Goal: Task Accomplishment & Management: Complete application form

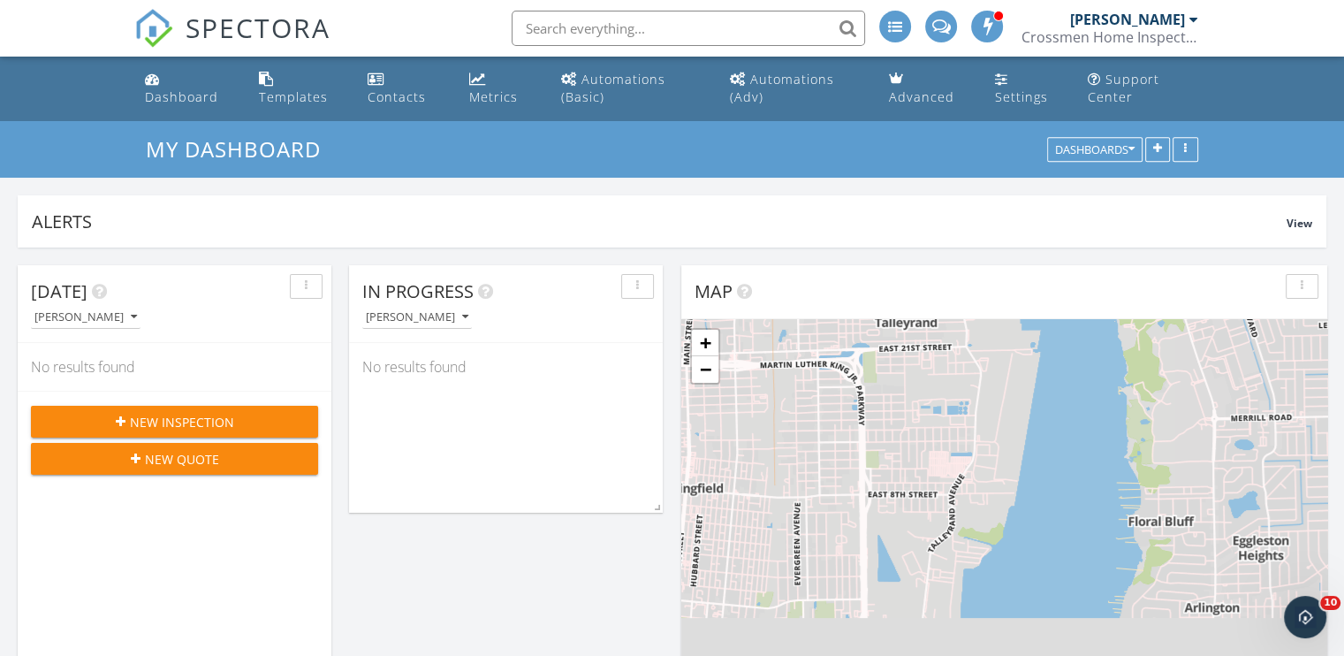
scroll to position [4022, 1371]
click at [201, 410] on button "New Inspection" at bounding box center [174, 422] width 287 height 32
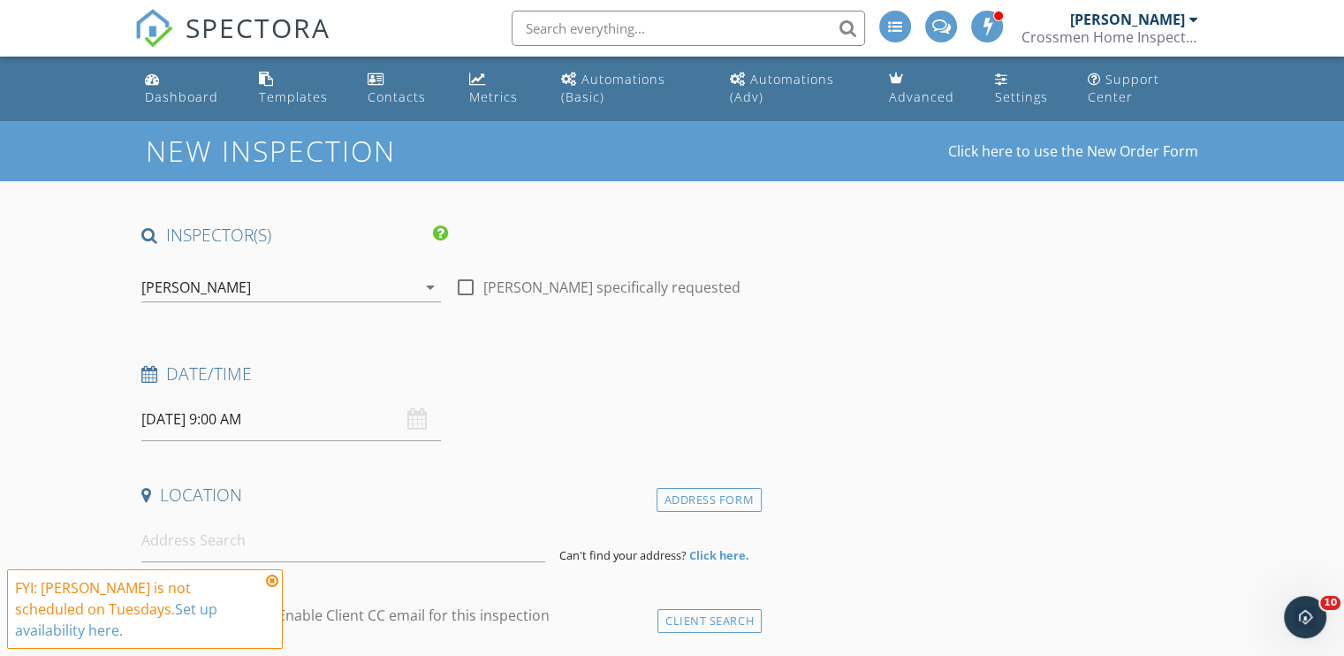
click at [241, 287] on div "[PERSON_NAME]" at bounding box center [278, 287] width 275 height 28
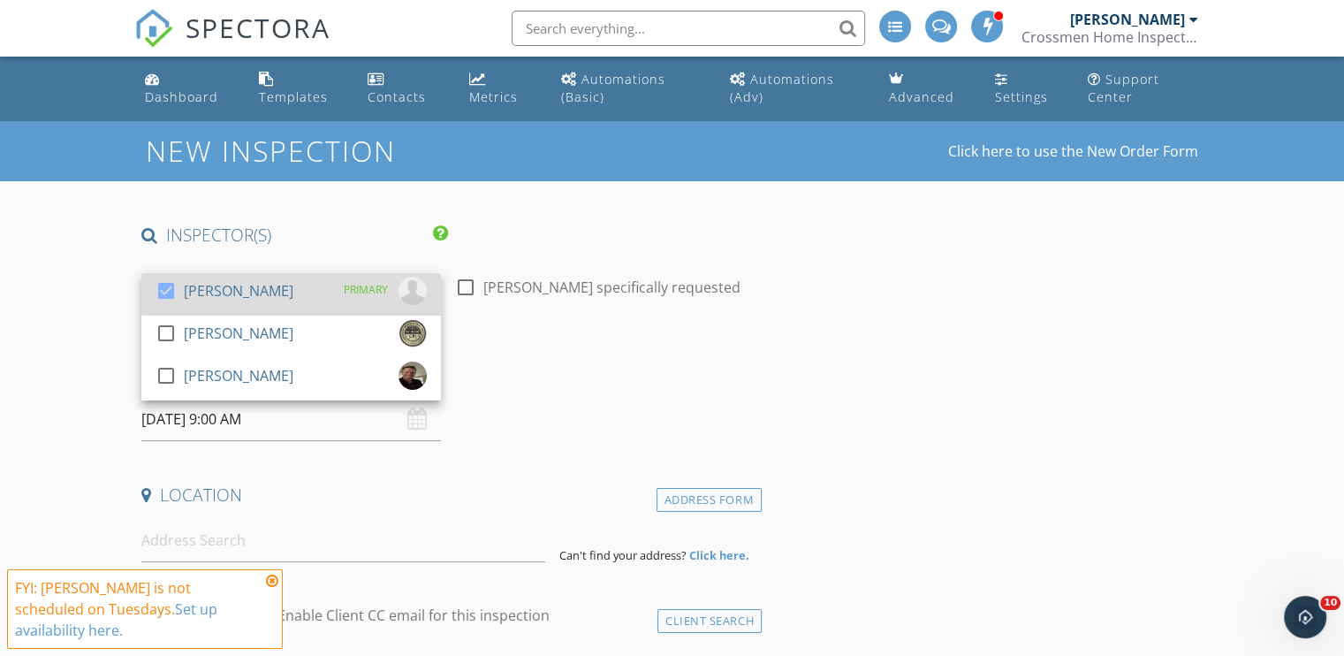
click at [219, 284] on div "[PERSON_NAME]" at bounding box center [239, 291] width 110 height 28
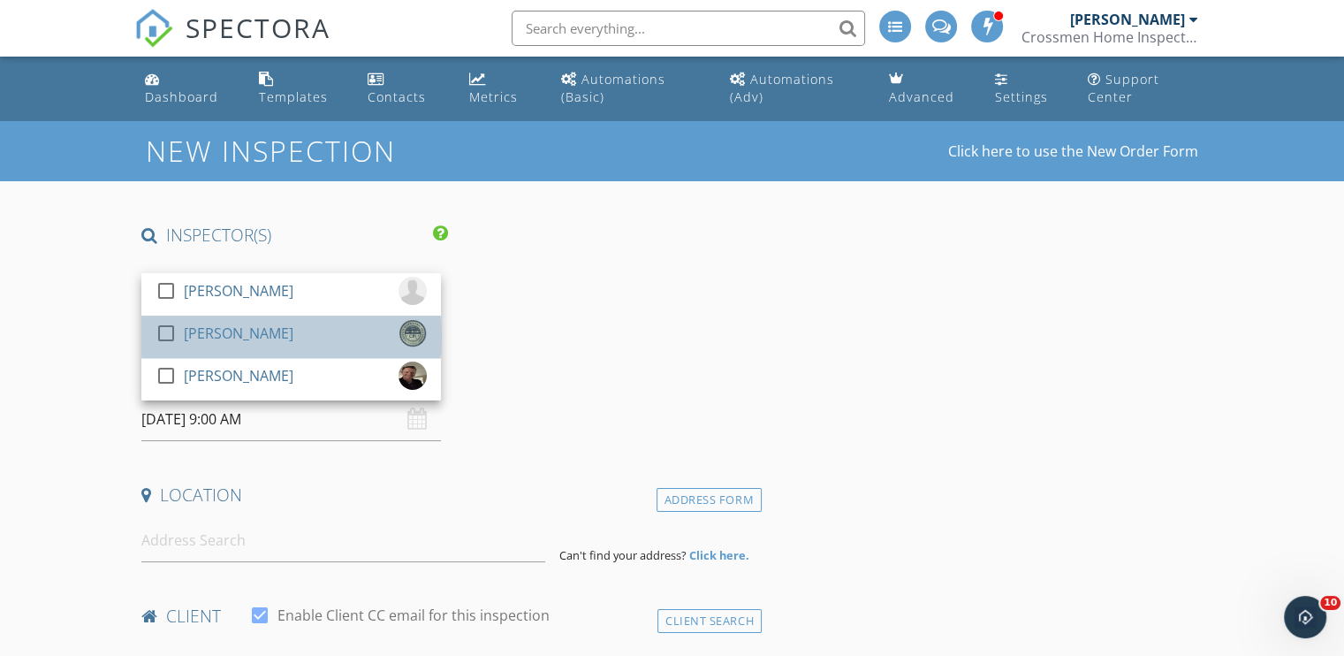
click at [210, 327] on div "[PERSON_NAME]" at bounding box center [239, 333] width 110 height 28
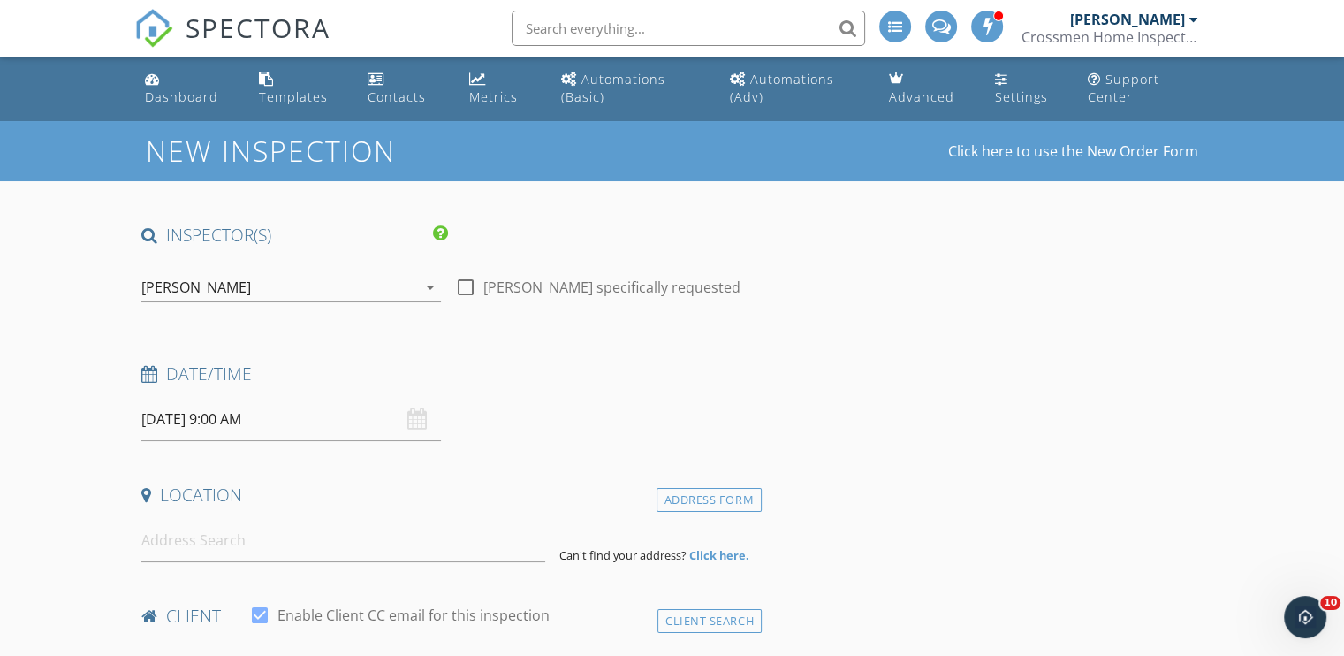
click at [194, 417] on input "09/30/2025 9:00 AM" at bounding box center [291, 419] width 300 height 43
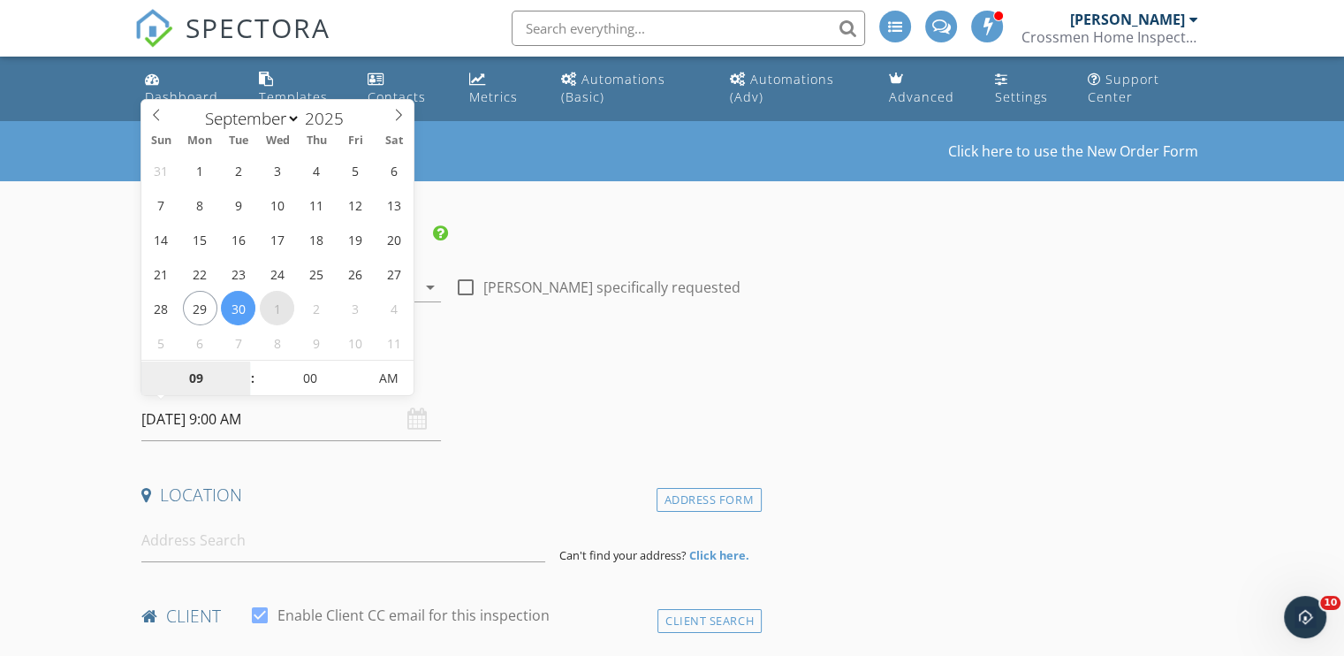
select select "9"
type input "10/01/2025 9:00 AM"
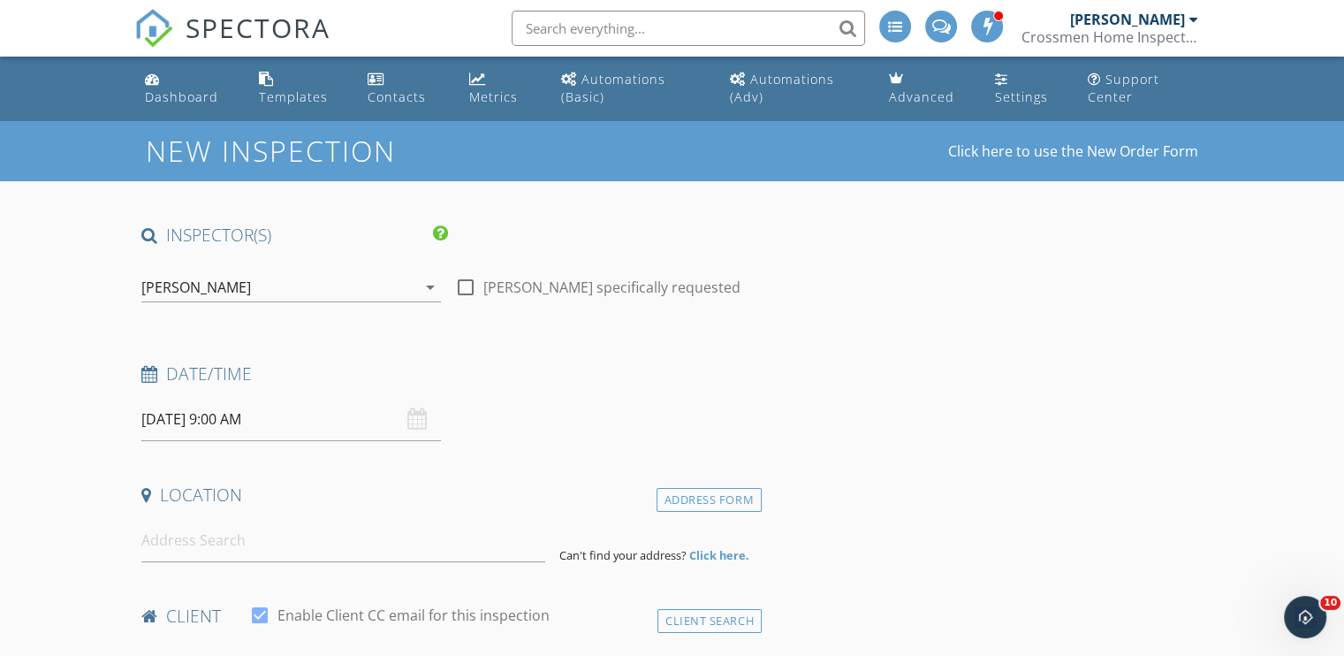
click at [236, 422] on input "10/01/2025 9:00 AM" at bounding box center [291, 419] width 300 height 43
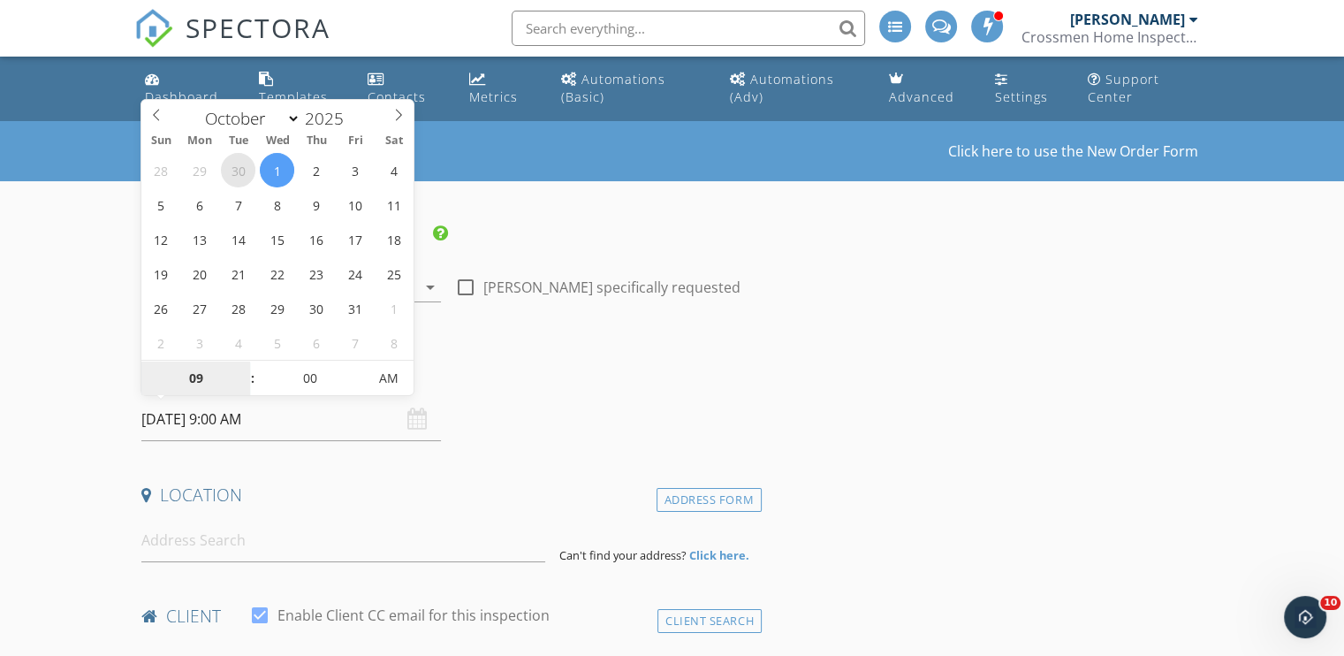
select select "8"
type input "09/30/2025 9:00 AM"
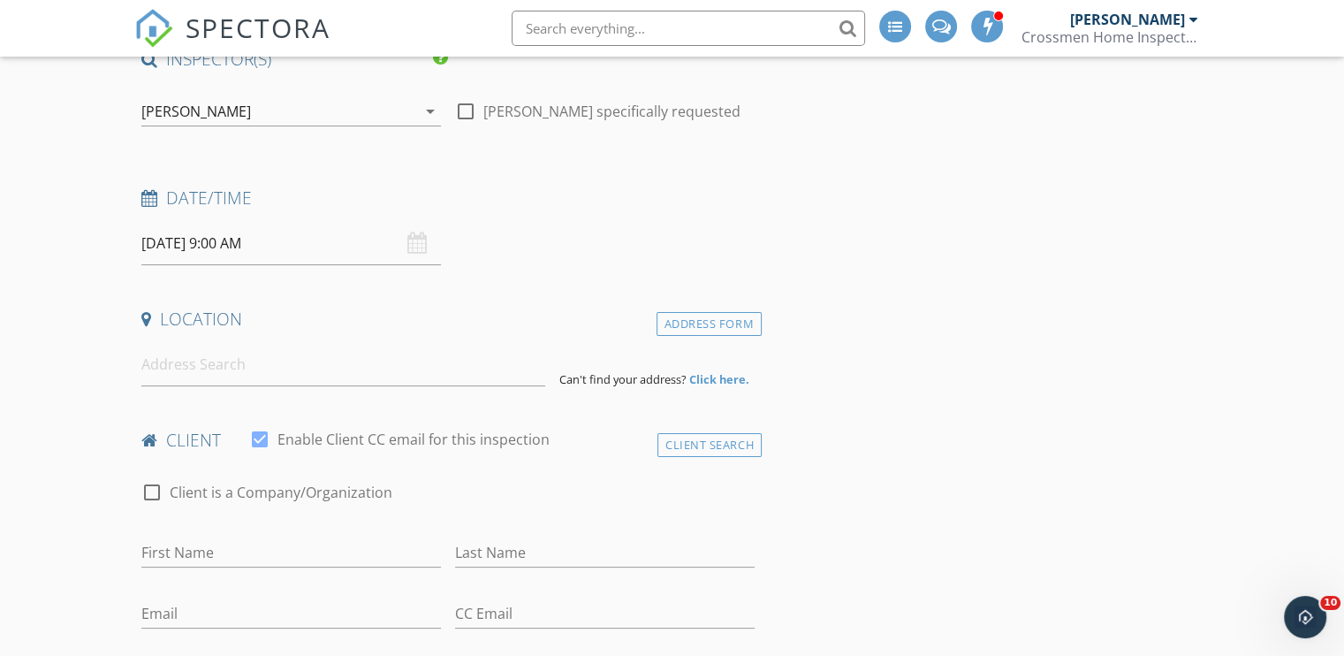
scroll to position [177, 0]
click at [194, 362] on input at bounding box center [343, 363] width 404 height 43
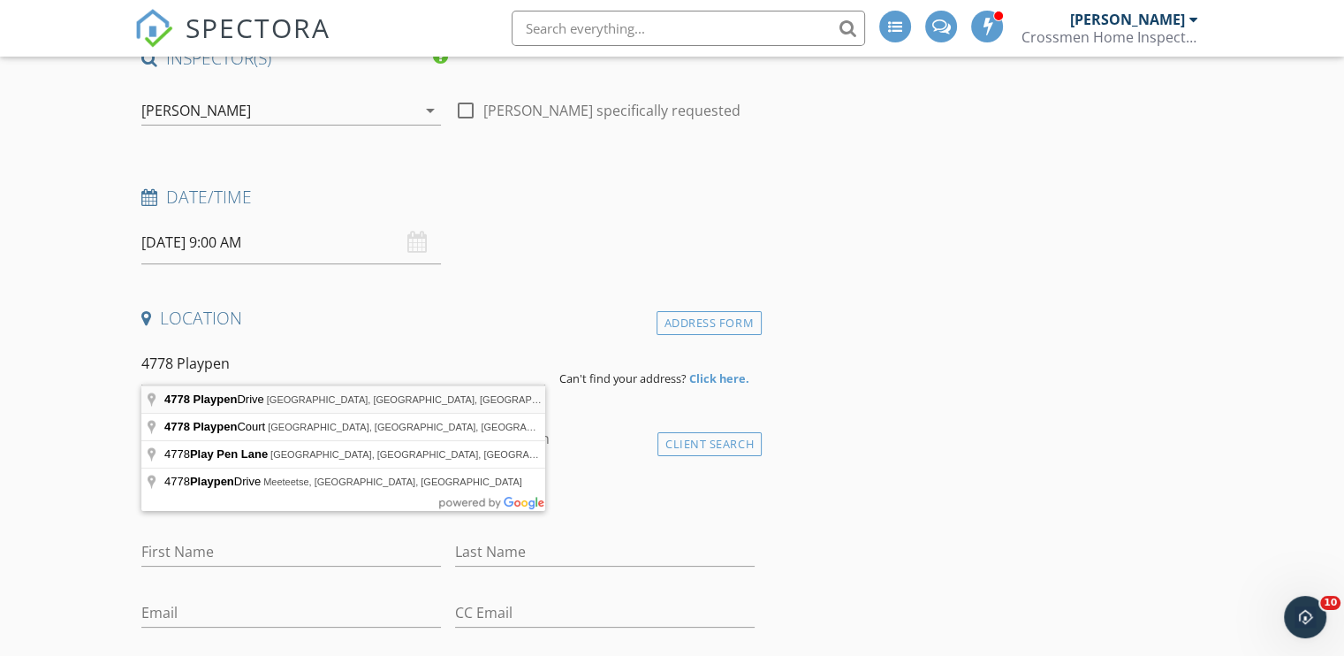
type input "4778 Playpen Drive, Jacksonville, FL, USA"
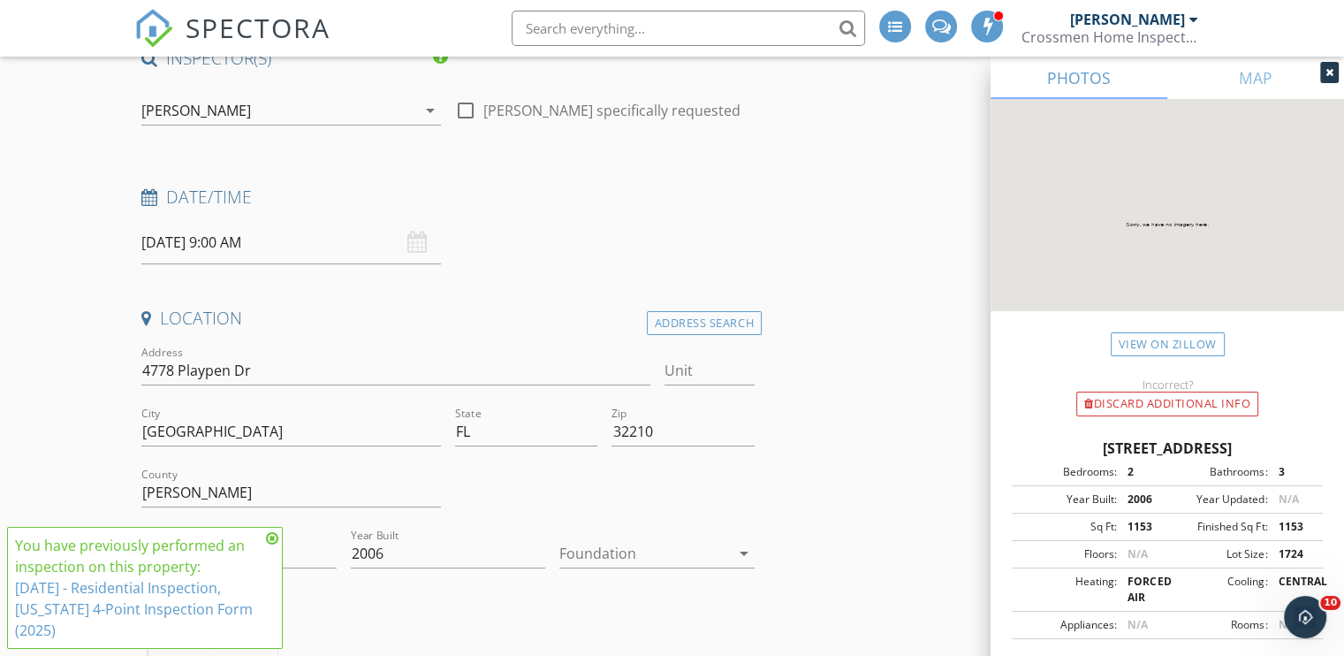
click at [270, 537] on icon at bounding box center [272, 538] width 12 height 14
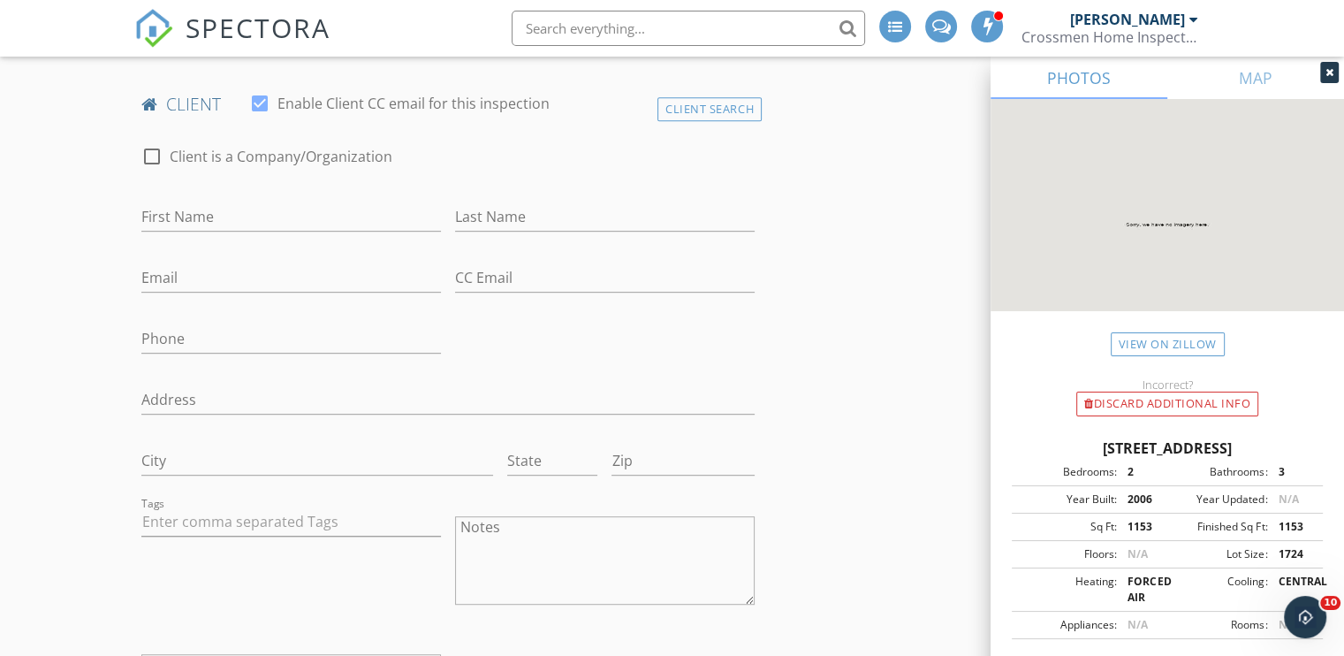
scroll to position [884, 0]
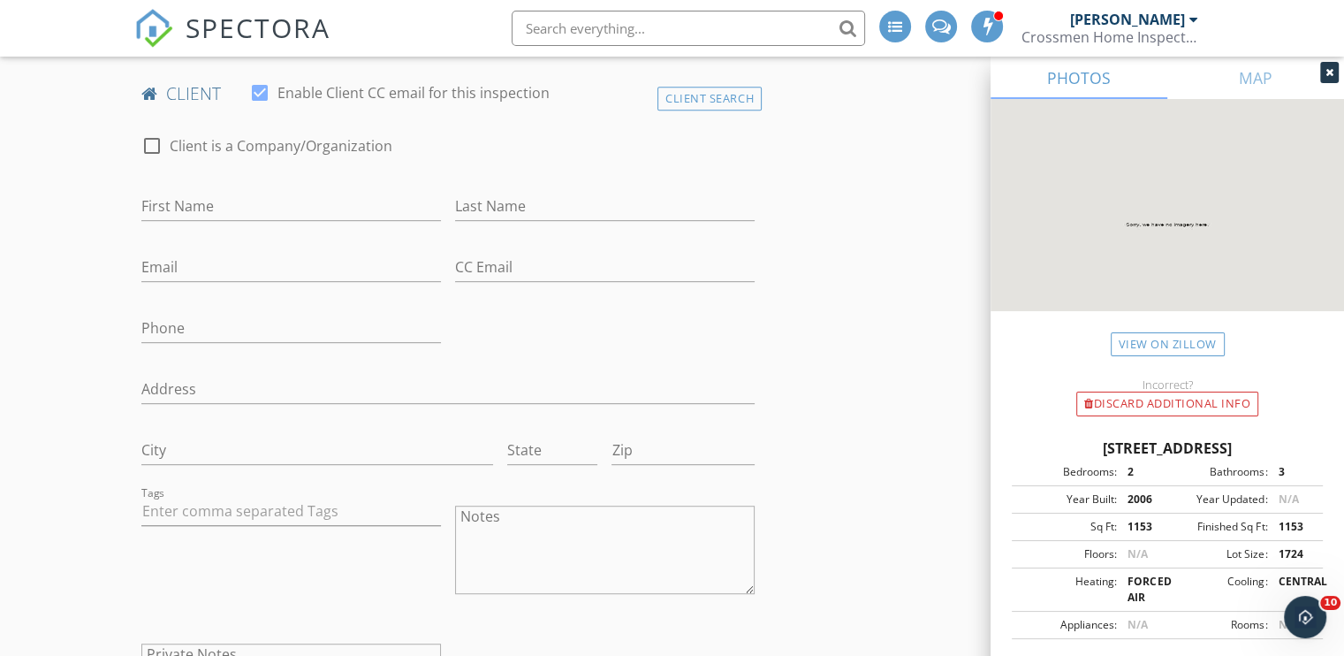
click at [153, 140] on div at bounding box center [152, 146] width 30 height 30
checkbox input "true"
click at [170, 204] on input "Enable Client CC email for this inspection" at bounding box center [447, 206] width 613 height 29
type input "JWB"
click at [211, 268] on input "Email" at bounding box center [291, 267] width 300 height 29
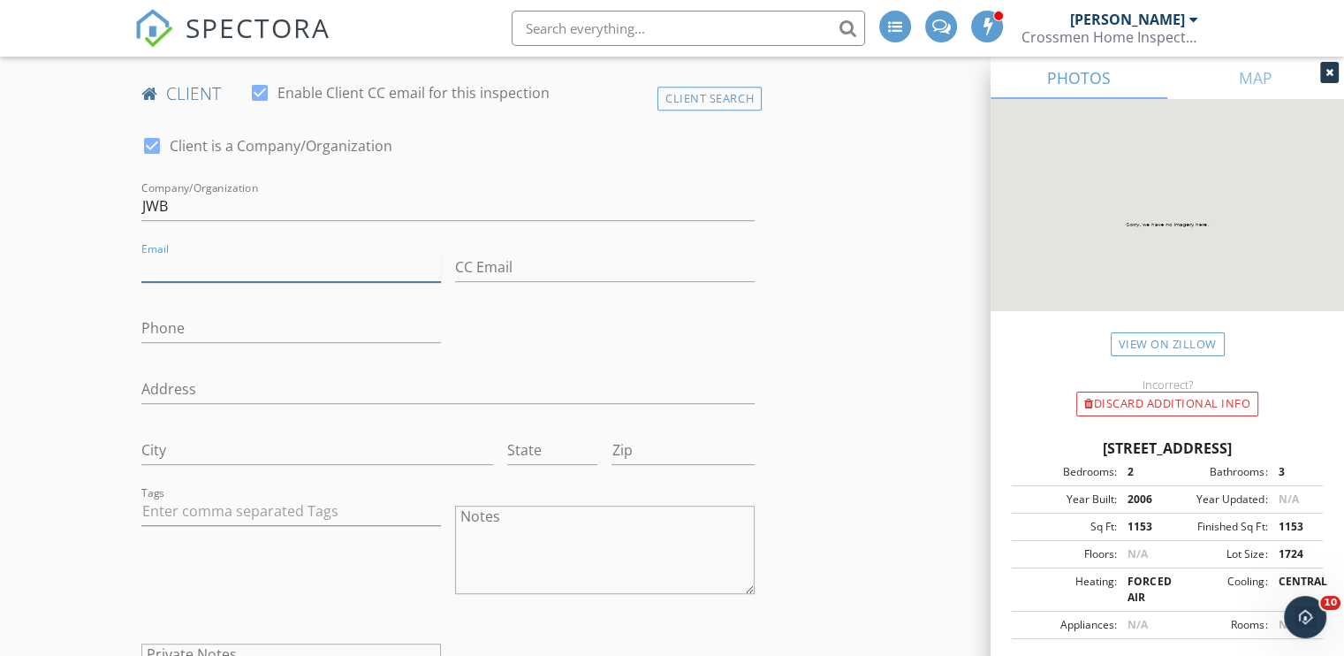
type input "clientinspections@jwbcompanies.com"
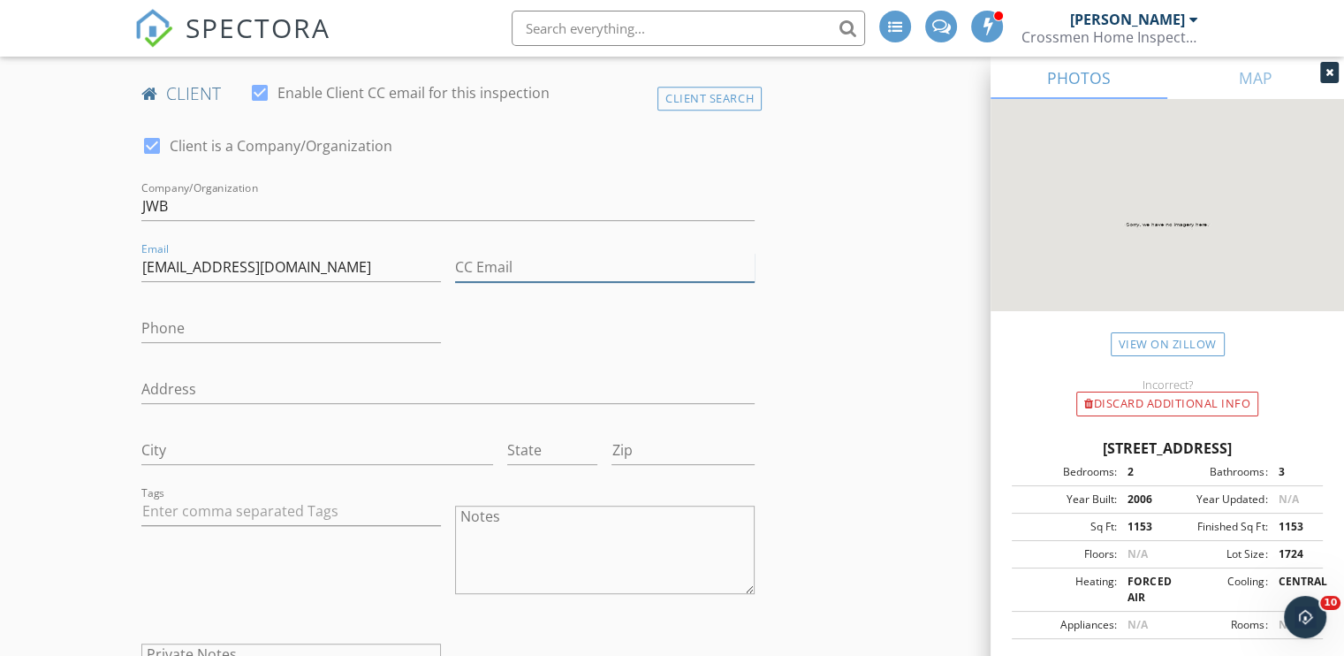
click at [555, 268] on input "CC Email" at bounding box center [605, 267] width 300 height 29
type input "clientinspections@jwbcompanies.com"
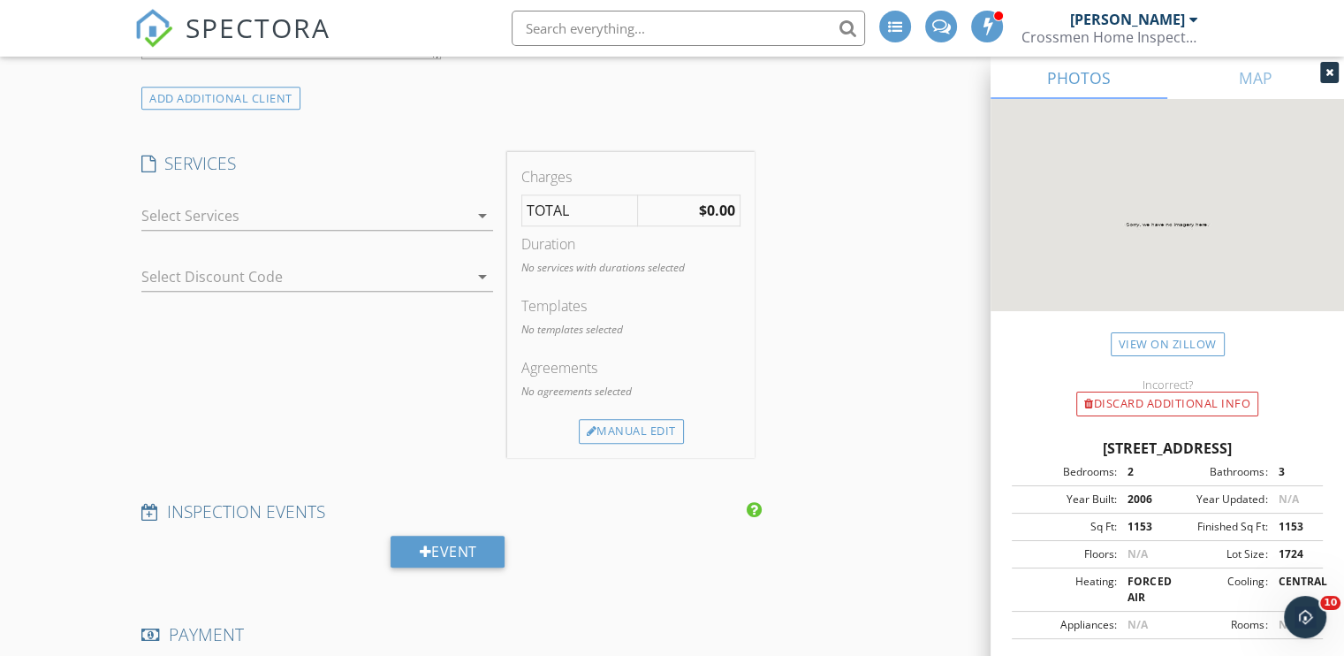
scroll to position [1591, 0]
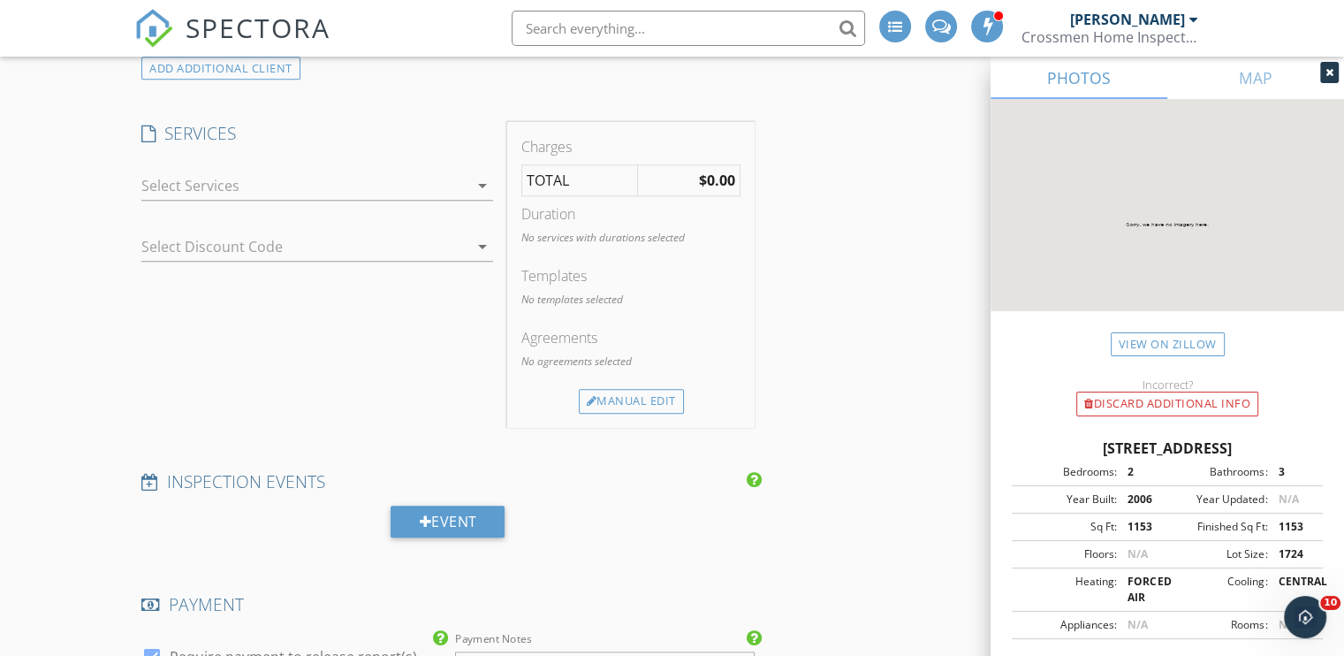
click at [463, 179] on div at bounding box center [304, 185] width 327 height 28
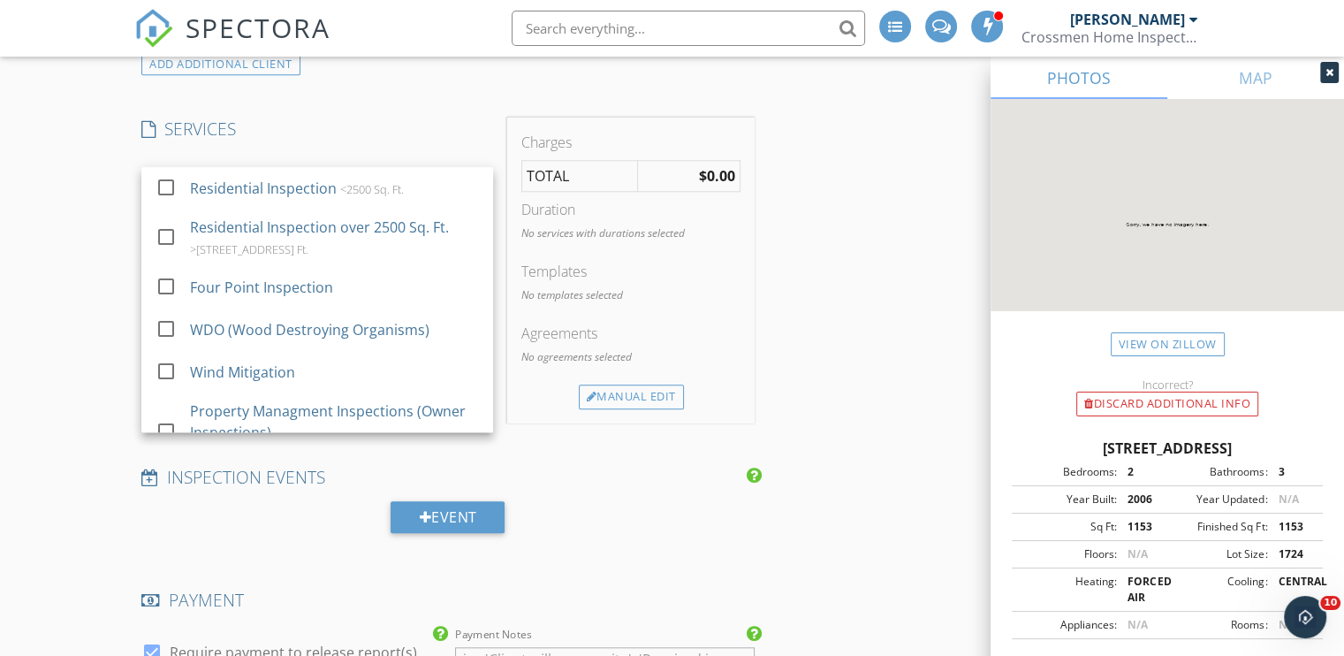
scroll to position [1587, 0]
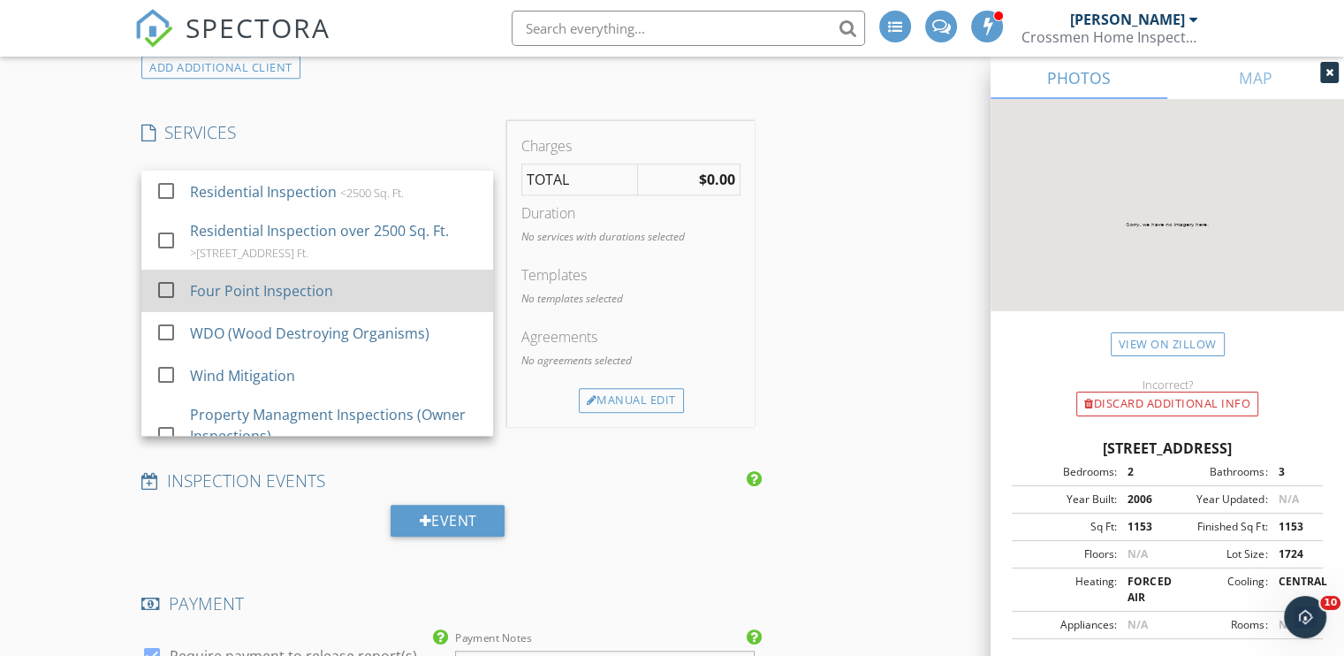
click at [271, 289] on div "Four Point Inspection" at bounding box center [261, 290] width 143 height 21
checkbox input "false"
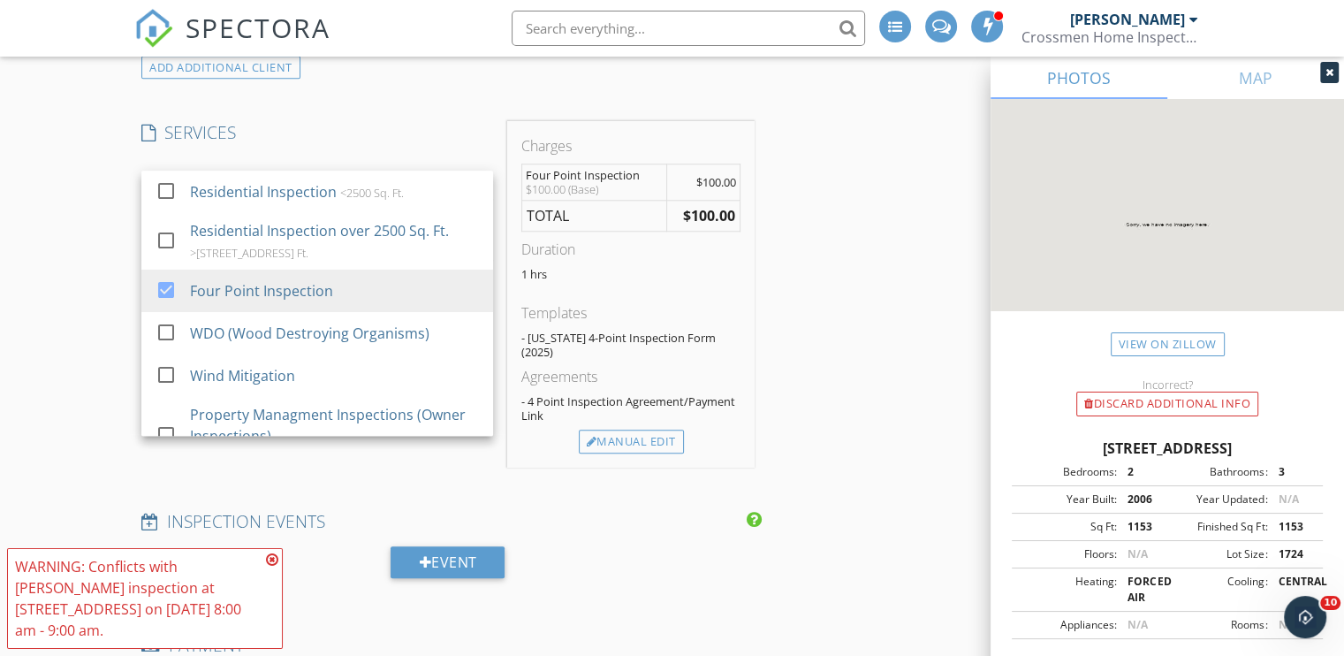
drag, startPoint x: 619, startPoint y: 529, endPoint x: 618, endPoint y: 494, distance: 35.4
click at [623, 546] on div "Event" at bounding box center [447, 568] width 627 height 45
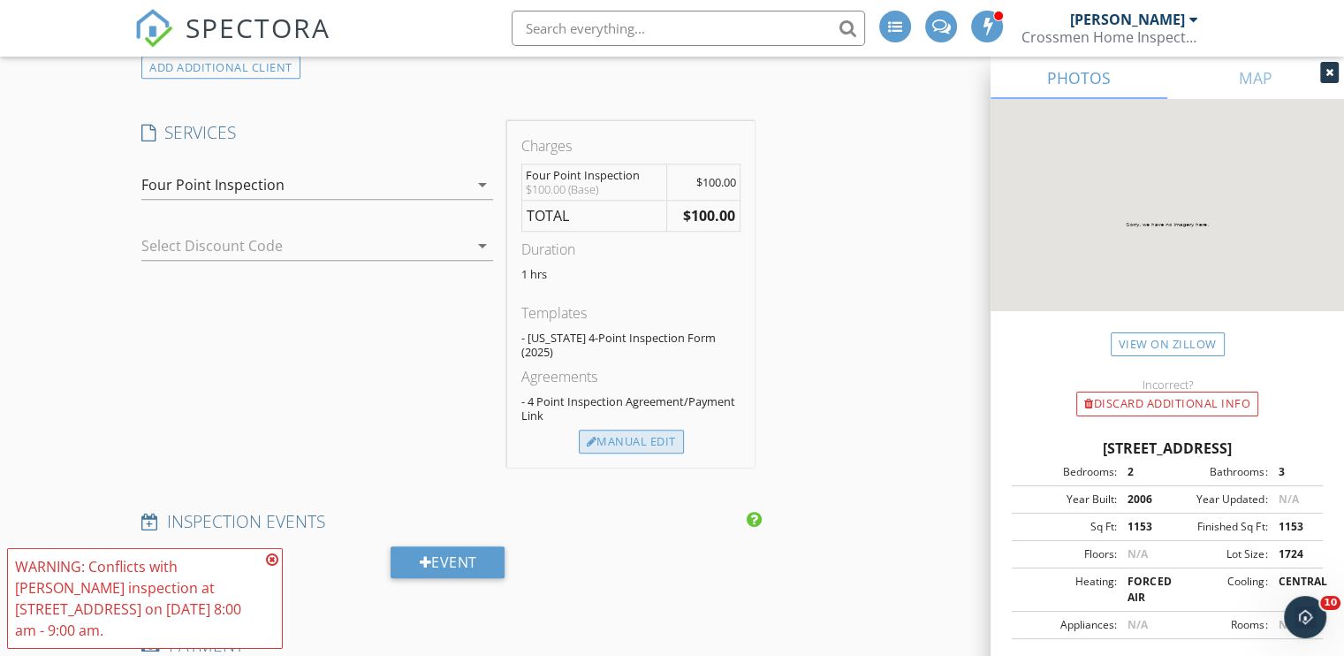
click at [606, 429] on div "Manual Edit" at bounding box center [631, 441] width 105 height 25
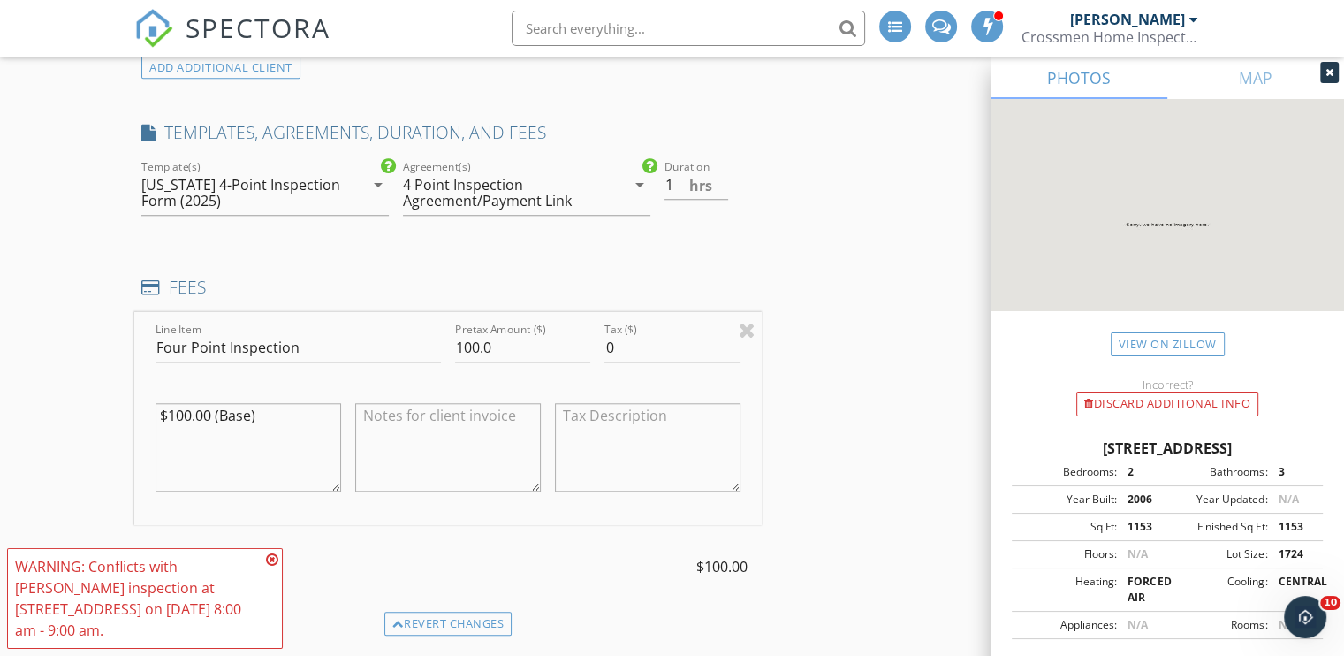
click at [475, 190] on div "4 Point Inspection Agreement/Payment Link" at bounding box center [503, 193] width 201 height 32
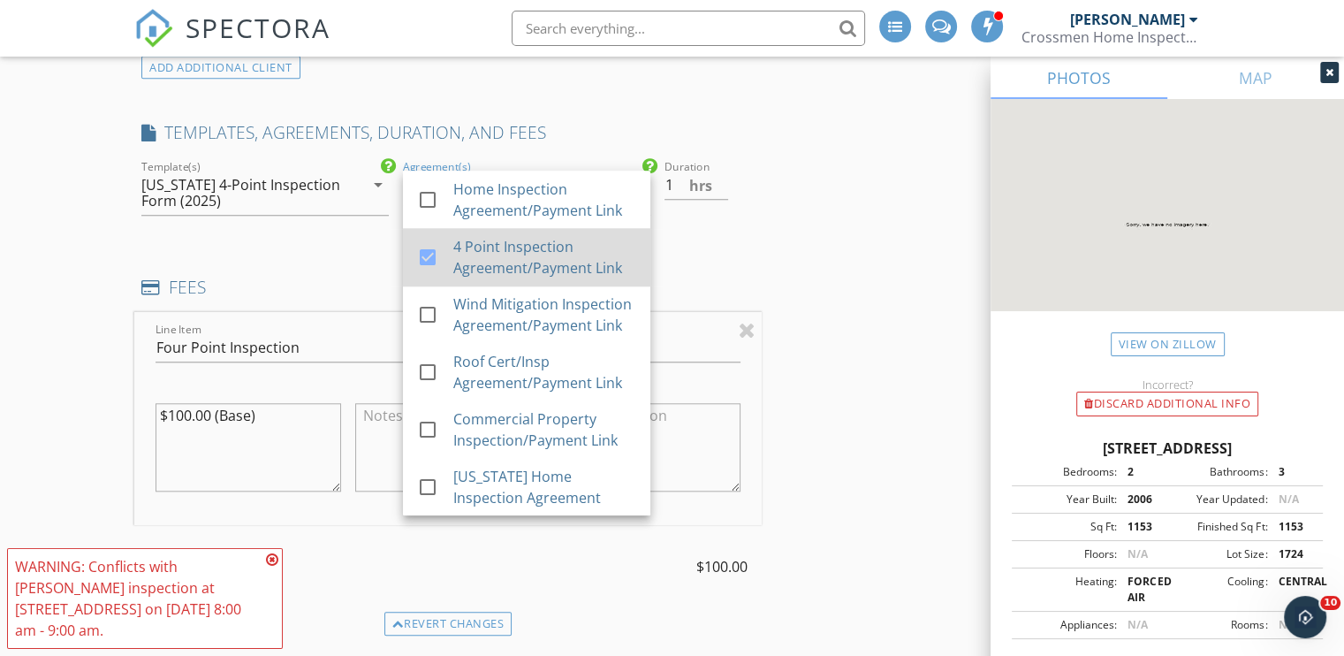
click at [498, 256] on div "4 Point Inspection Agreement/Payment Link" at bounding box center [544, 257] width 183 height 42
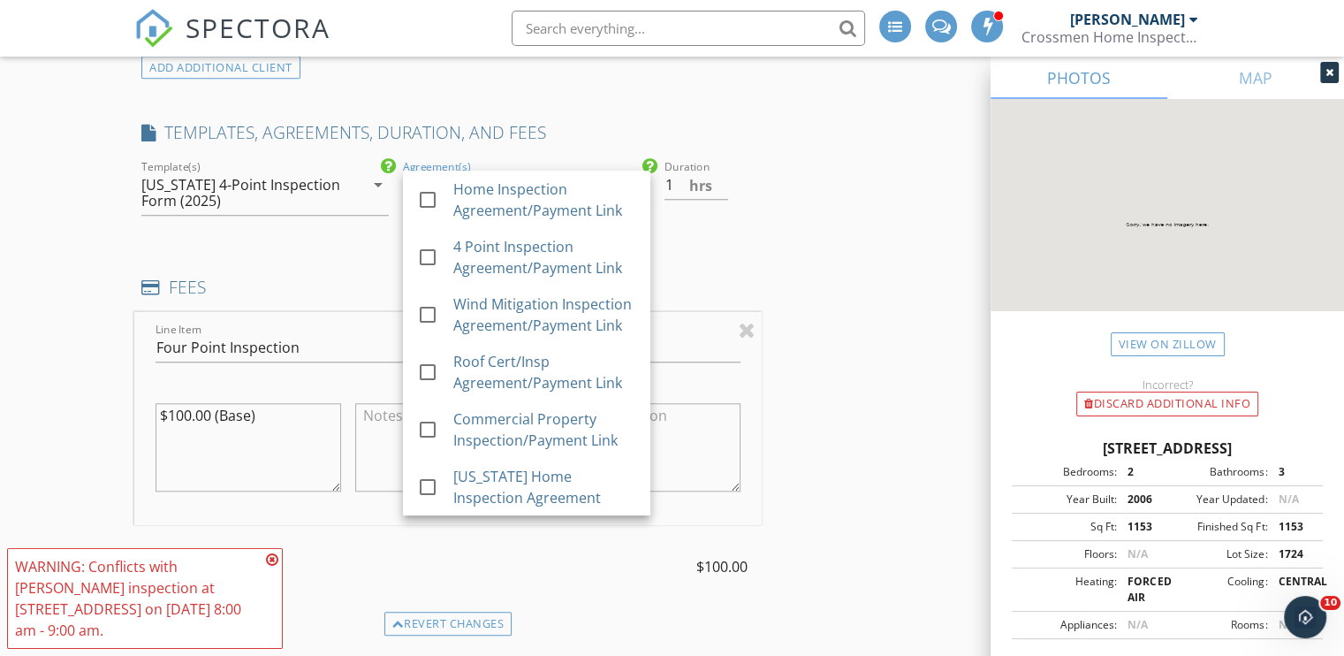
click at [765, 242] on div "INSPECTOR(S) check_box_outline_blank Joshua Gillispie check_box Jace Caulder PR…" at bounding box center [671, 534] width 1075 height 3796
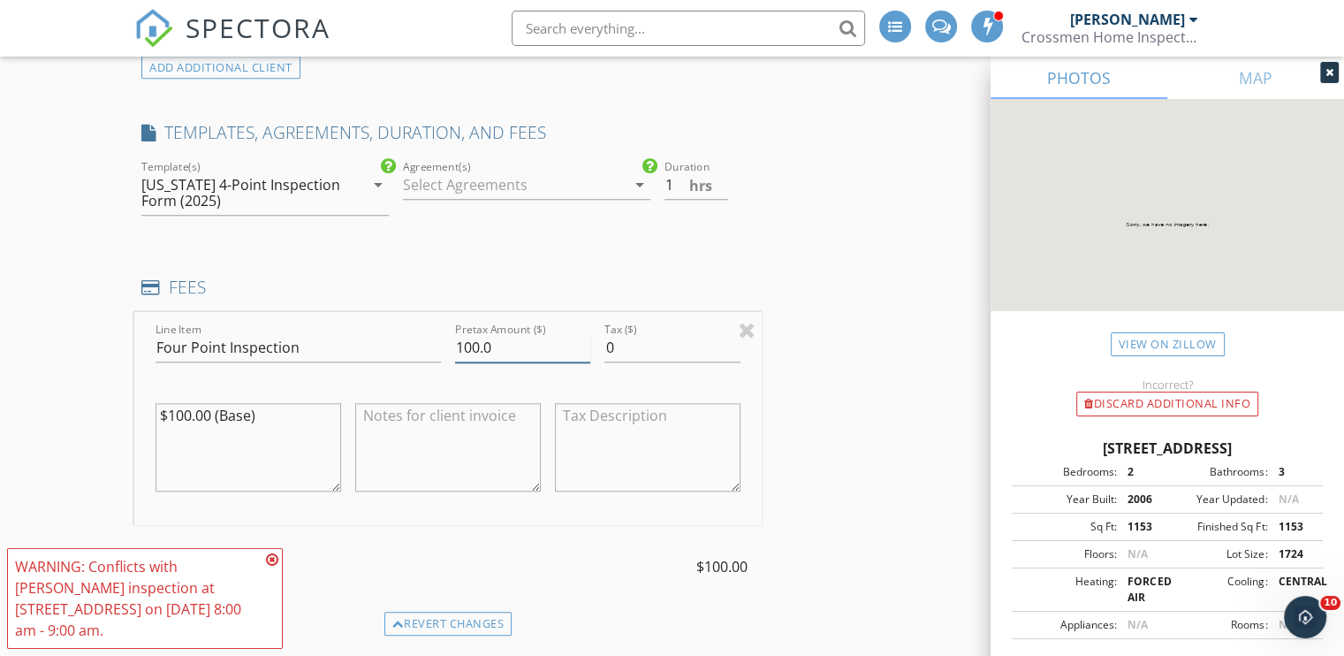
drag, startPoint x: 472, startPoint y: 346, endPoint x: 487, endPoint y: 251, distance: 95.7
click at [473, 338] on input "100.0" at bounding box center [522, 347] width 135 height 29
type input "80.0"
click at [270, 566] on icon at bounding box center [272, 559] width 12 height 14
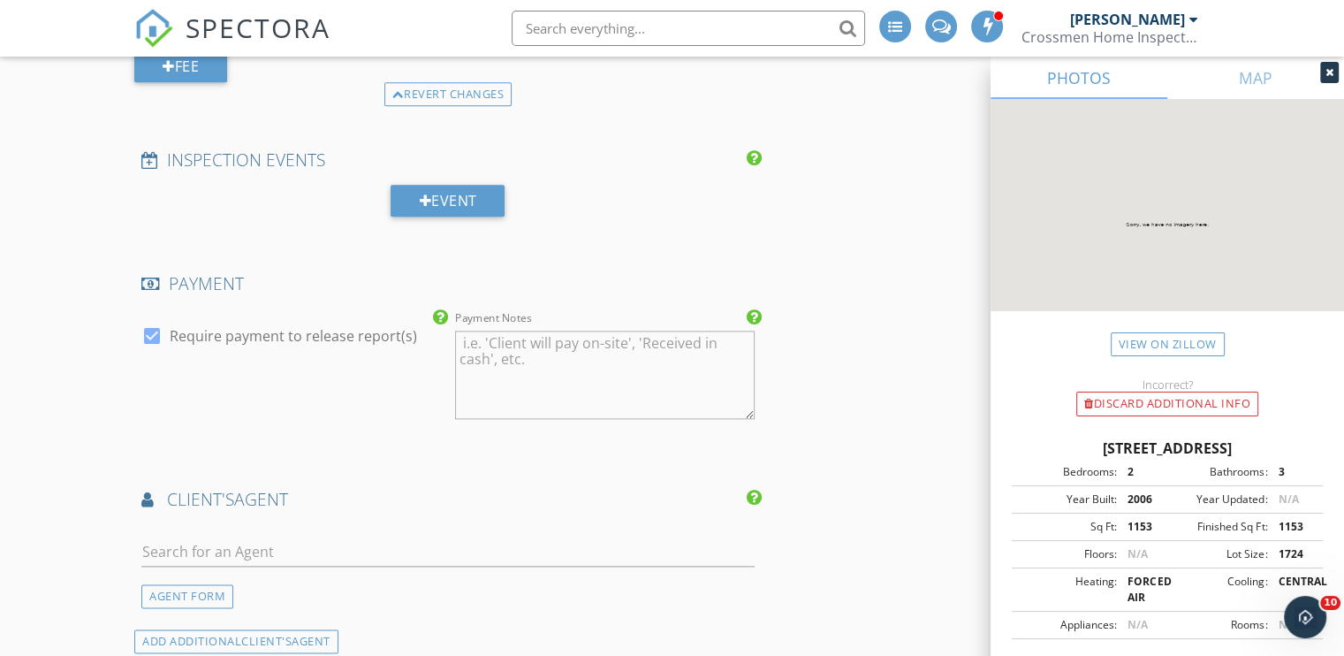
scroll to position [2117, 0]
click at [143, 334] on div at bounding box center [152, 335] width 30 height 30
checkbox input "false"
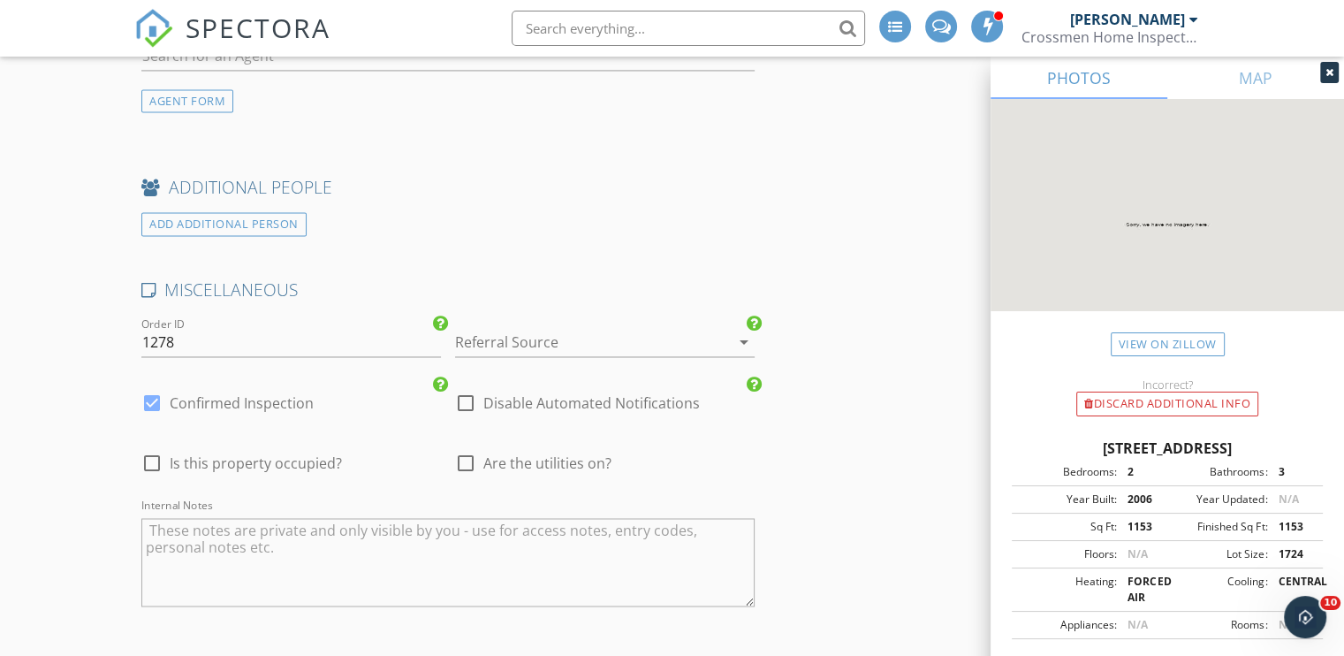
scroll to position [2913, 0]
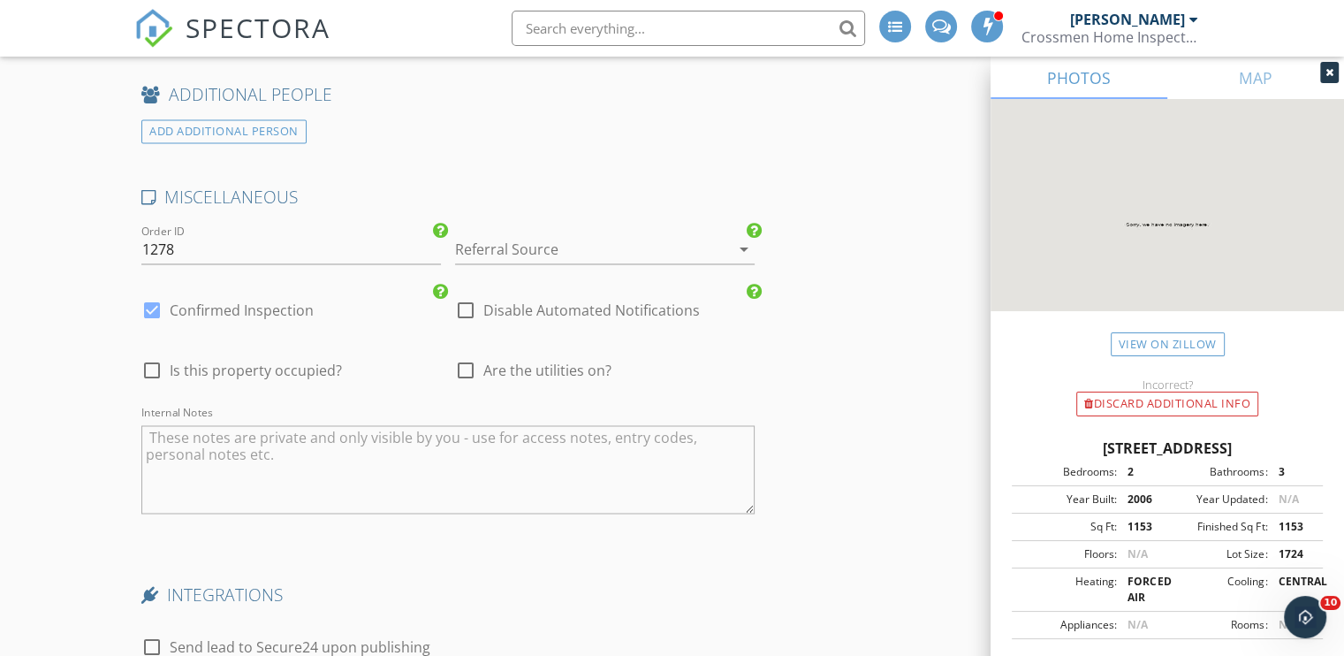
click at [463, 368] on div at bounding box center [466, 370] width 30 height 30
checkbox input "true"
click at [165, 437] on textarea "Internal Notes" at bounding box center [447, 469] width 613 height 88
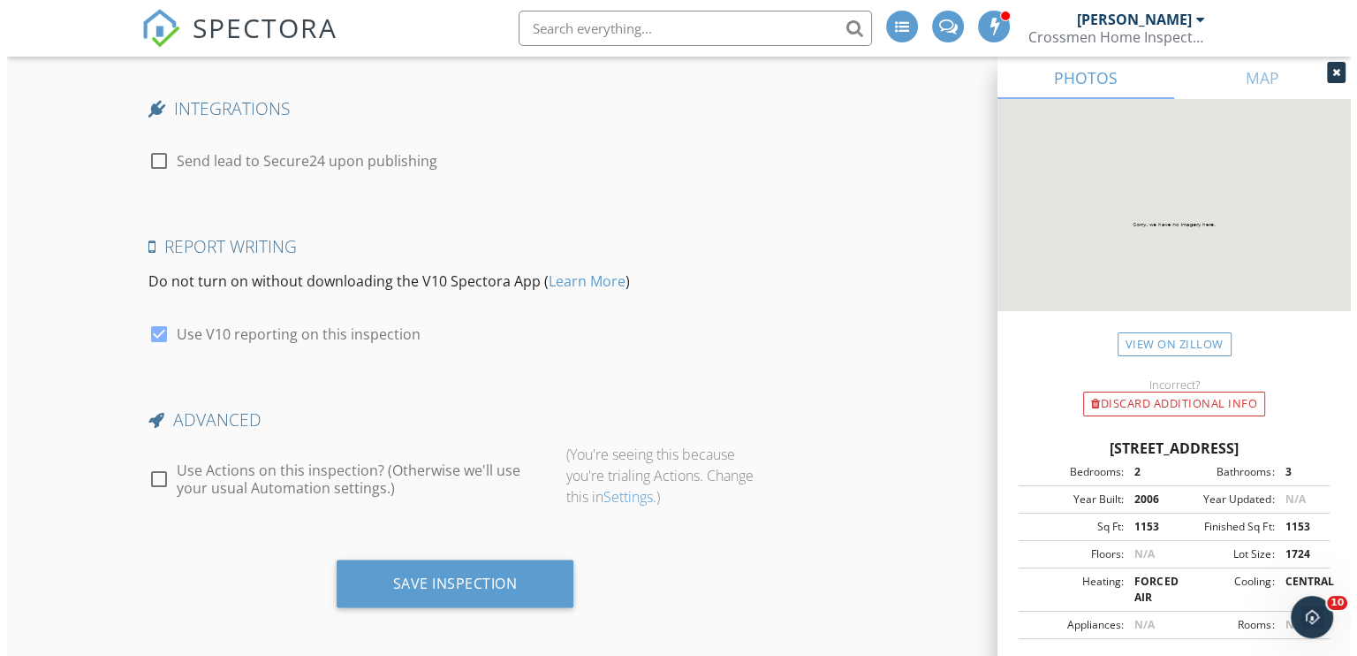
scroll to position [3400, 0]
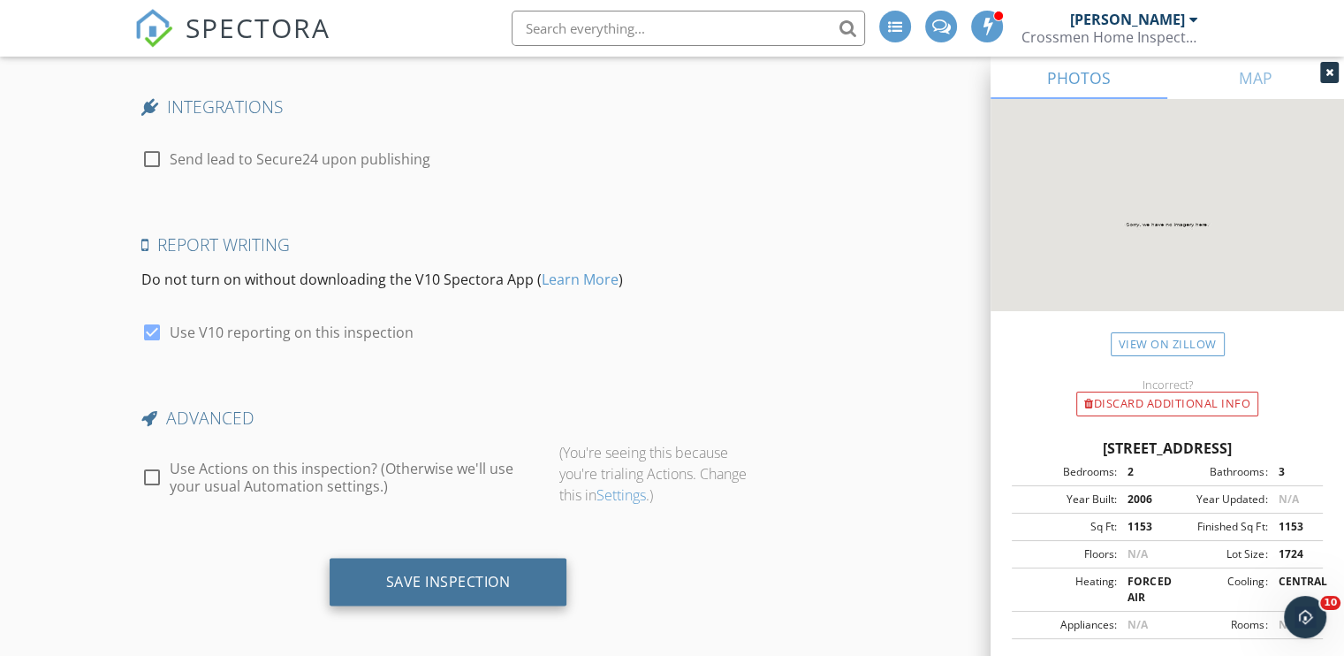
type textarea "Vacant Key #19"
click at [438, 573] on div "Save Inspection" at bounding box center [448, 582] width 125 height 18
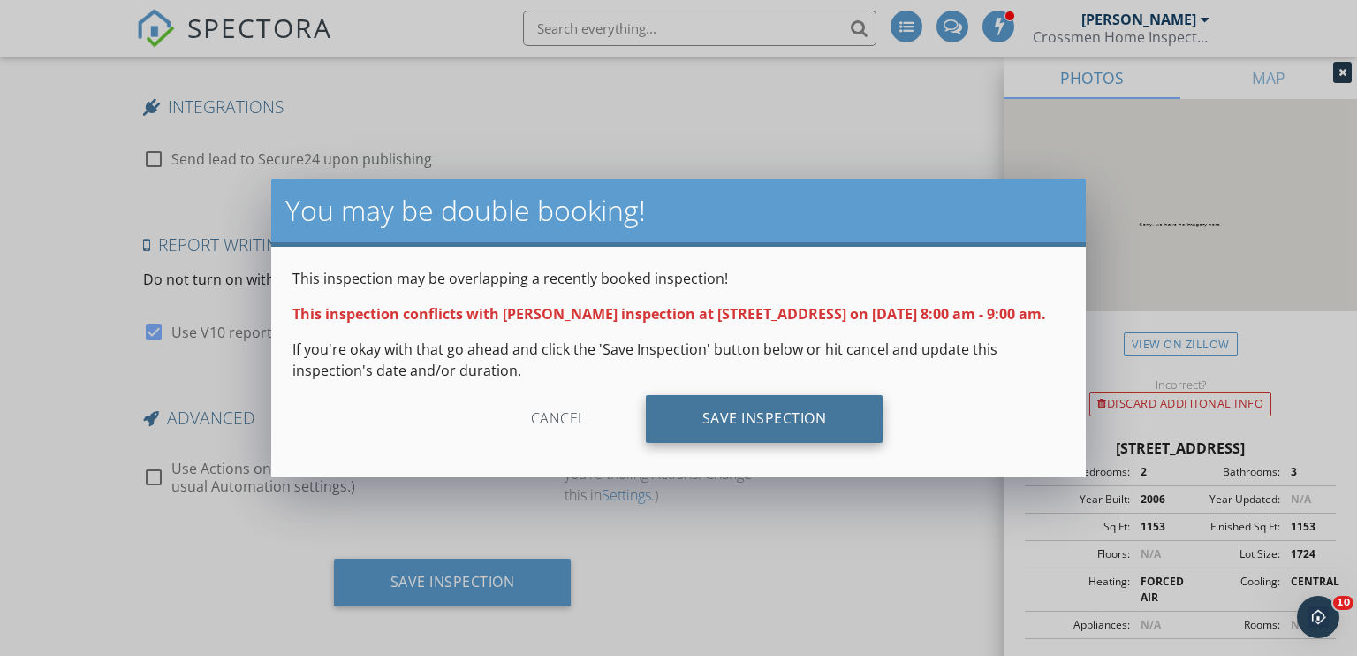
click at [788, 423] on div "Save Inspection" at bounding box center [765, 419] width 238 height 48
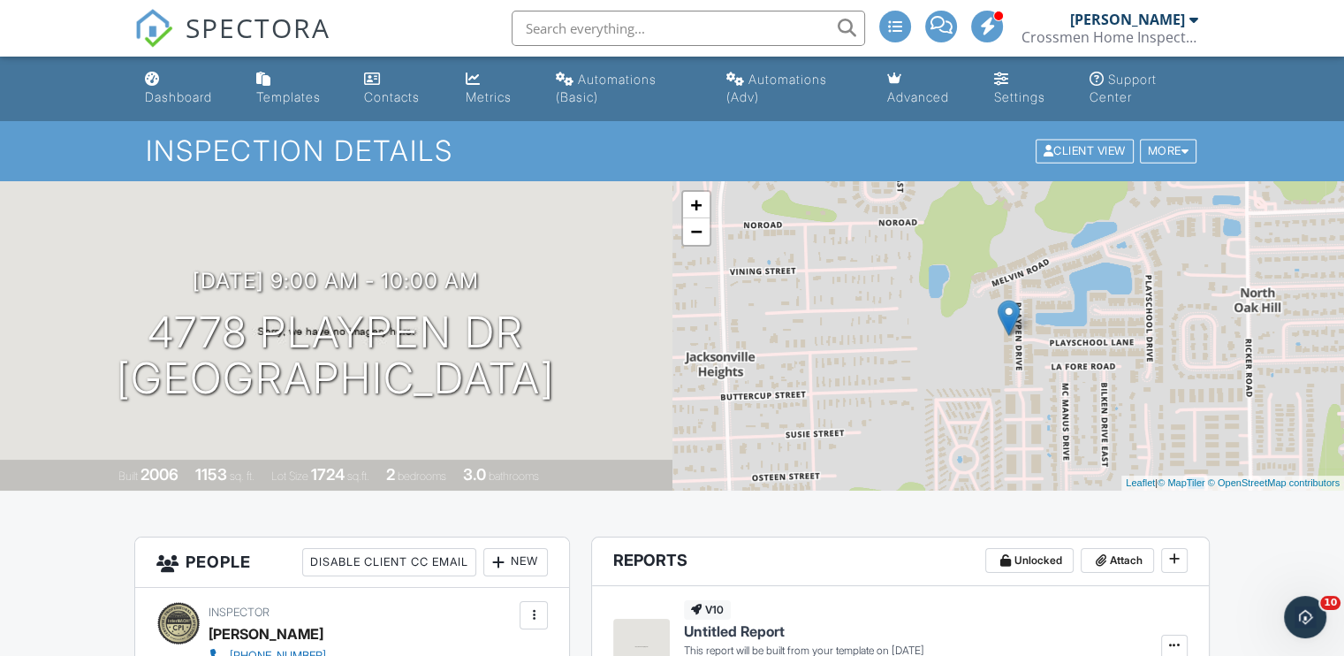
click at [566, 26] on input "text" at bounding box center [688, 28] width 353 height 35
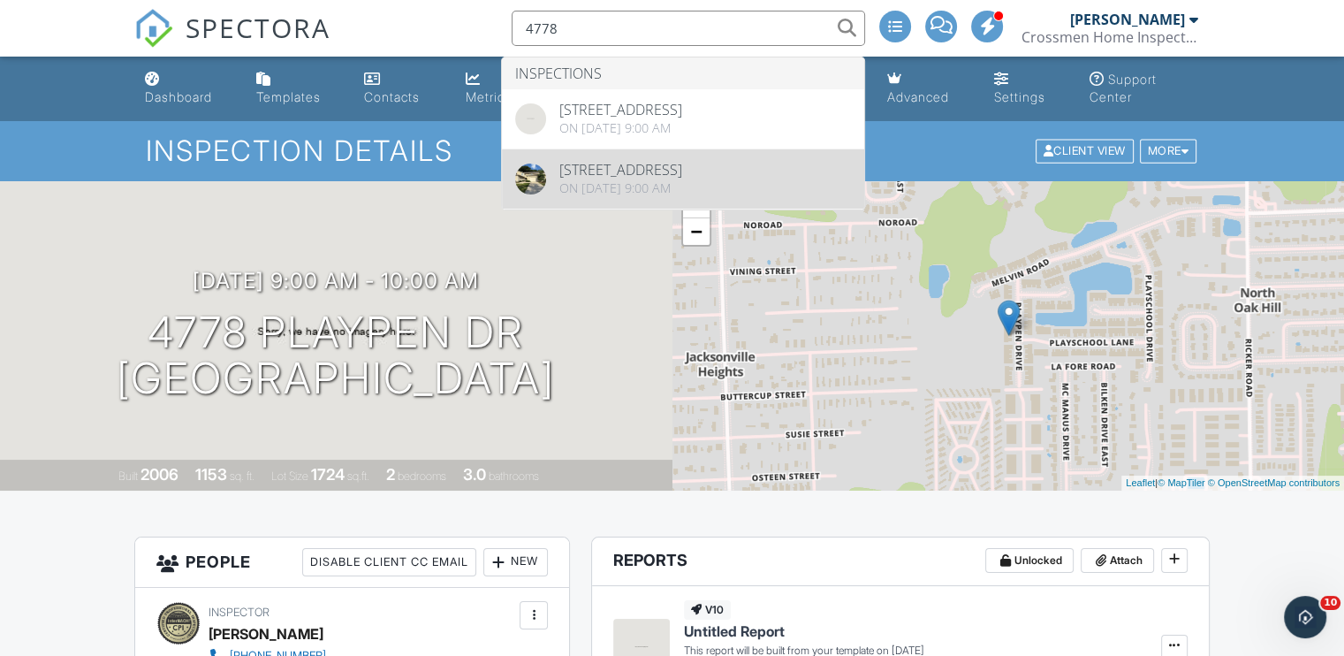
type input "4778"
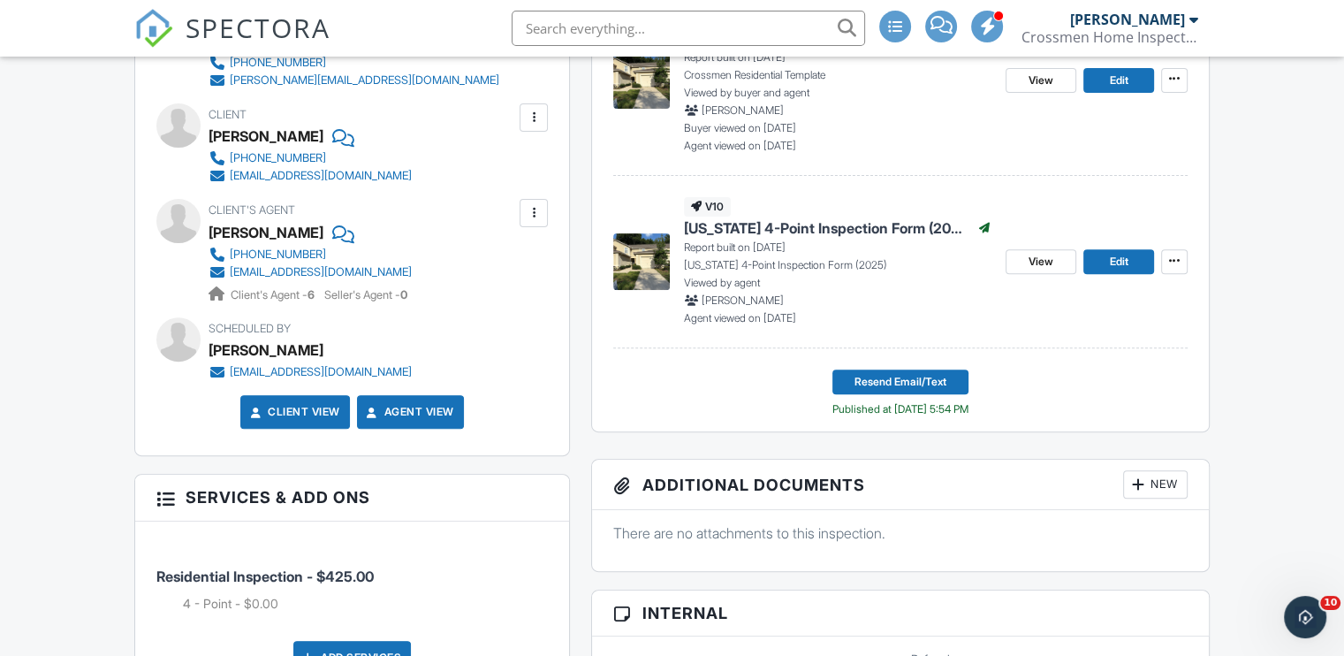
scroll to position [619, 0]
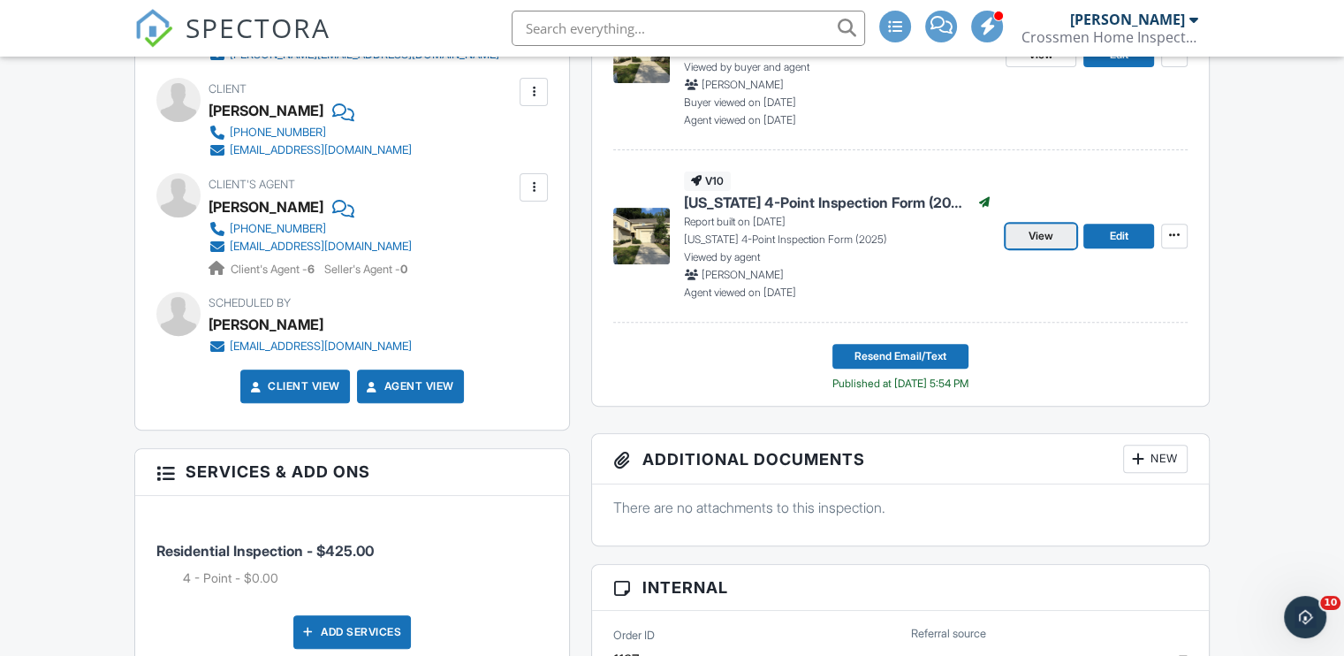
click at [1050, 238] on span "View" at bounding box center [1041, 236] width 25 height 18
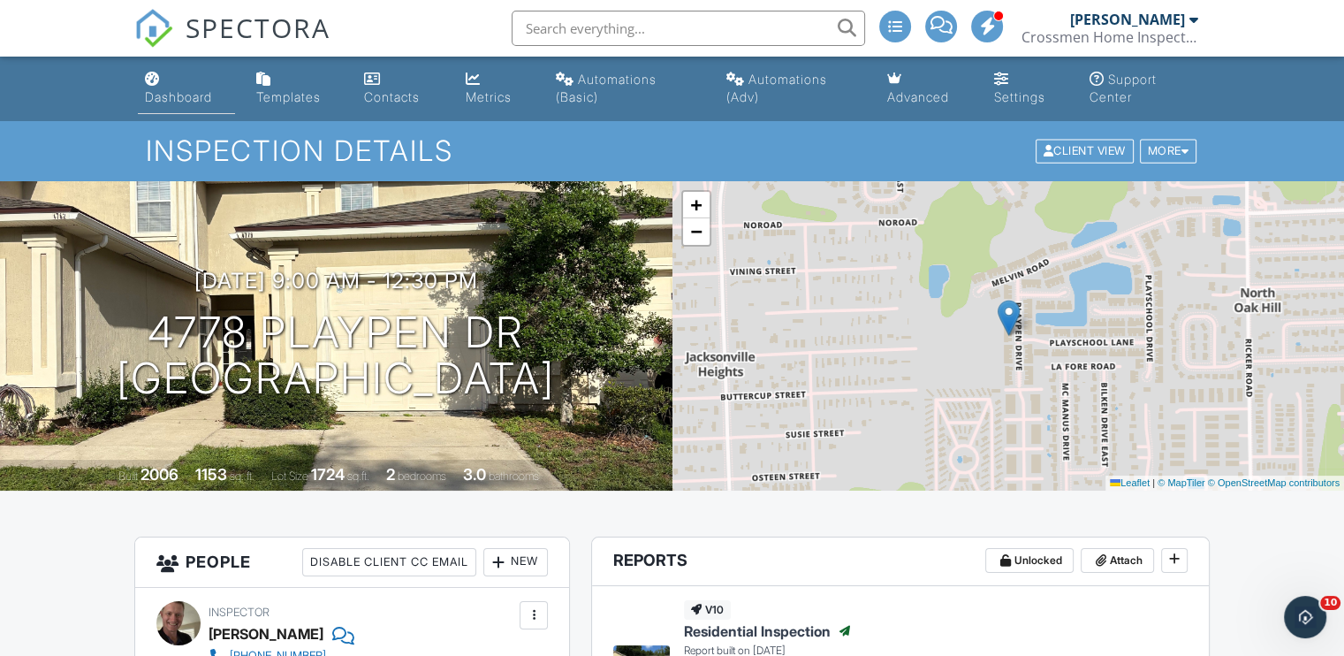
click at [194, 95] on div "Dashboard" at bounding box center [178, 96] width 67 height 15
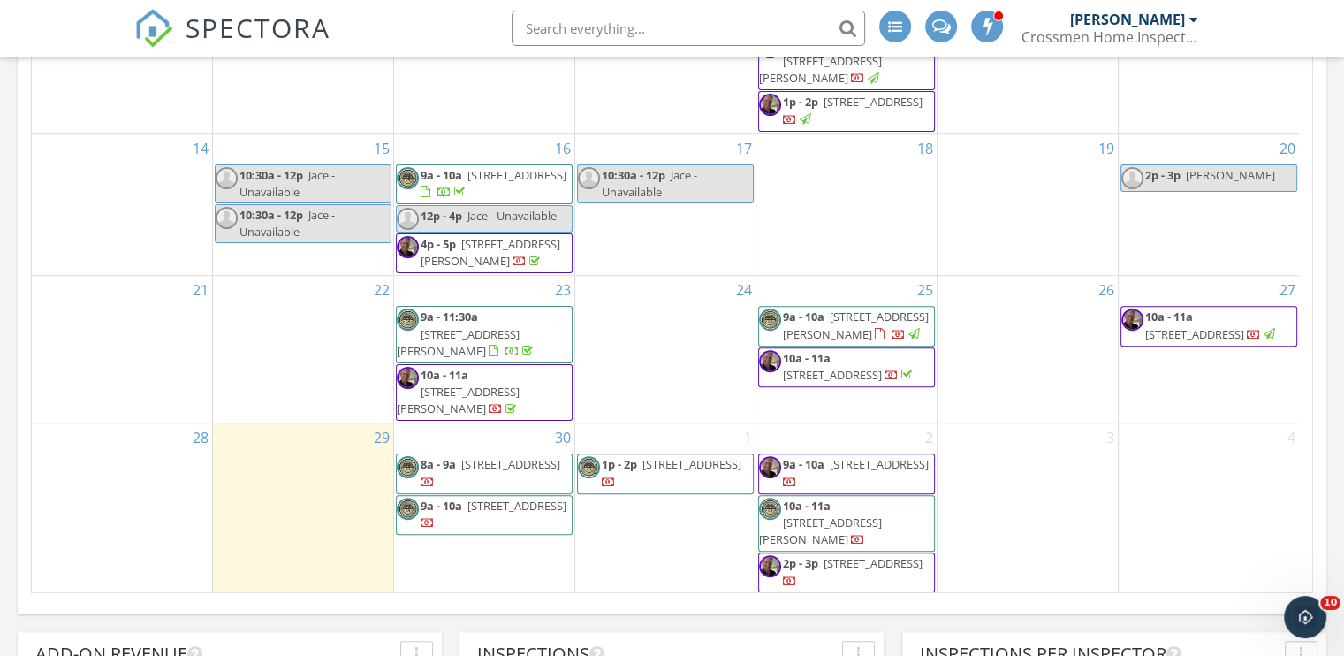
scroll to position [1060, 0]
